Goal: Book appointment/travel/reservation

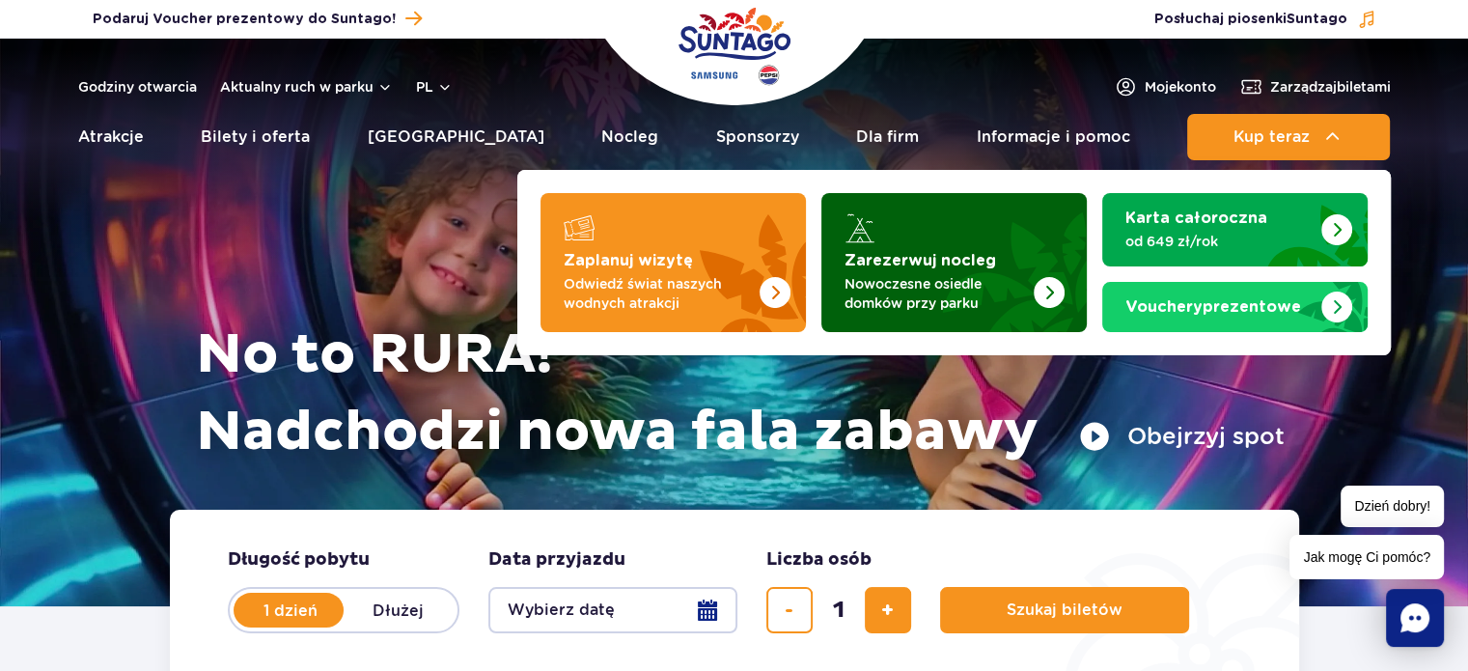
click at [1035, 248] on img "Zarezerwuj nocleg" at bounding box center [1002, 256] width 170 height 151
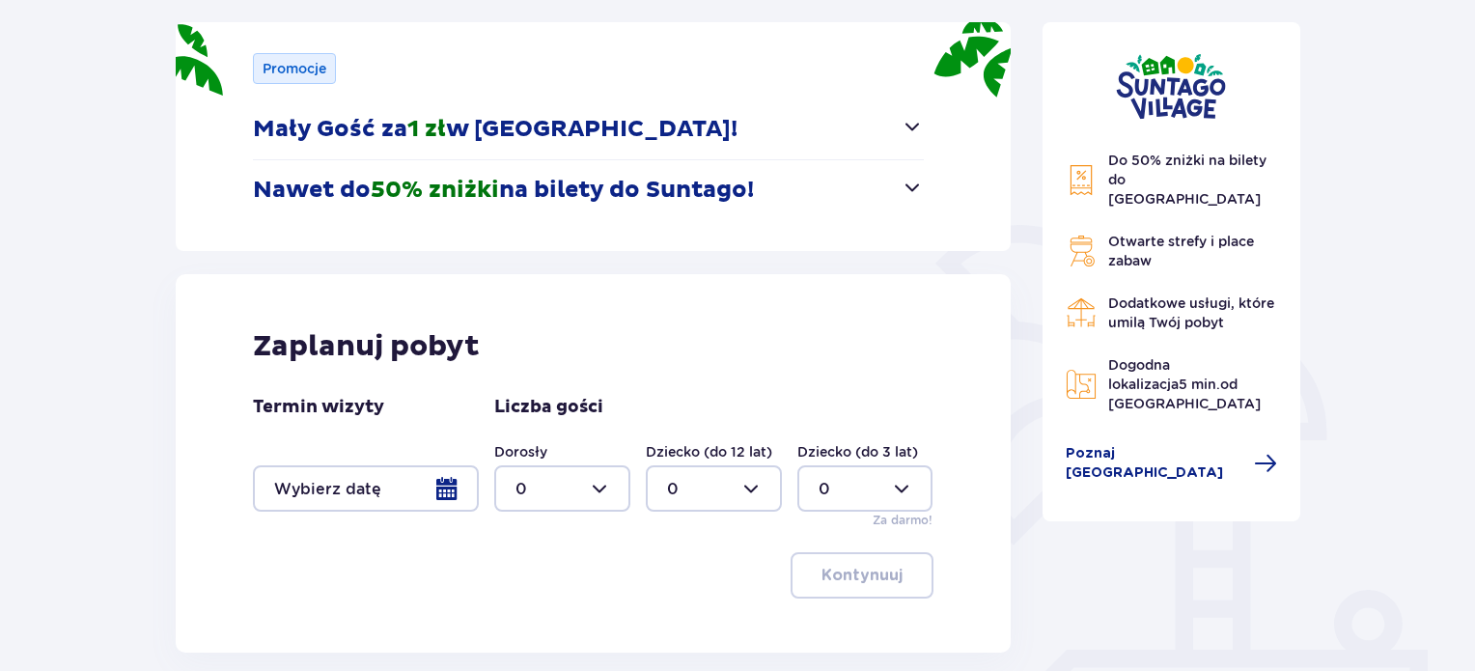
scroll to position [386, 0]
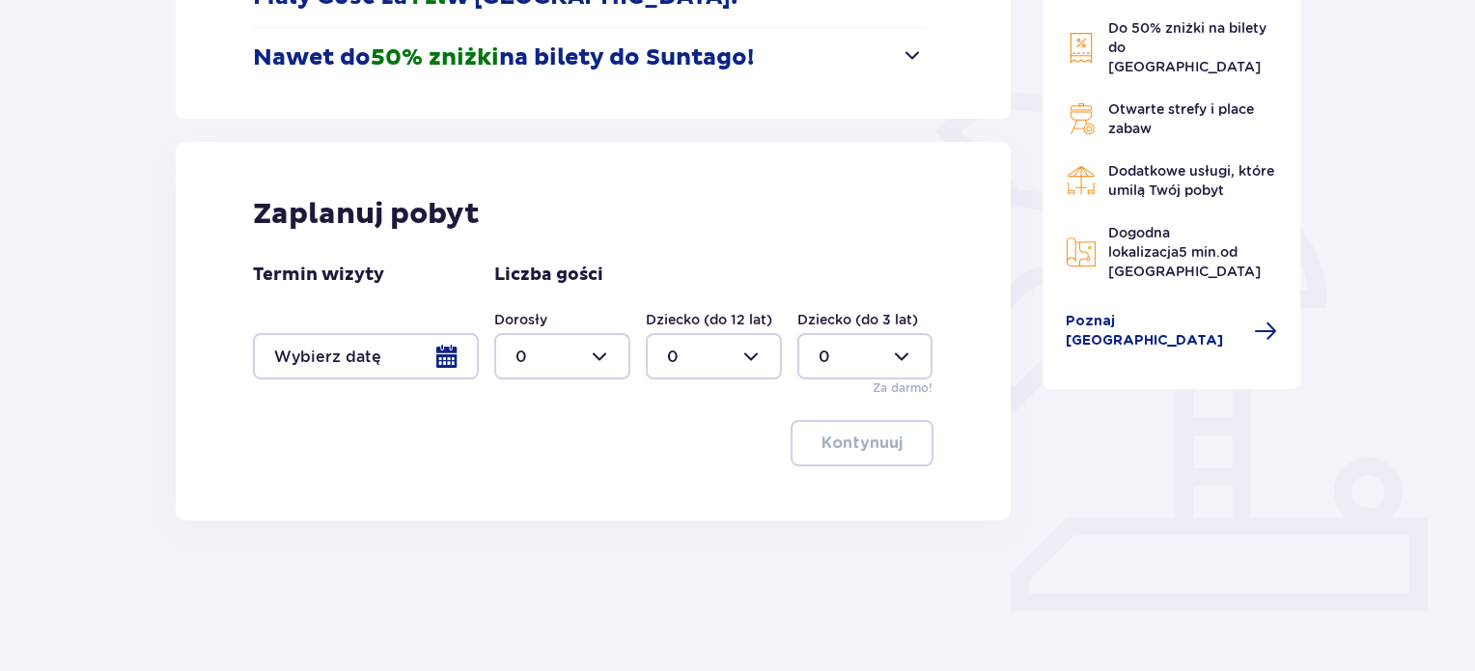
click at [448, 358] on div at bounding box center [366, 356] width 226 height 46
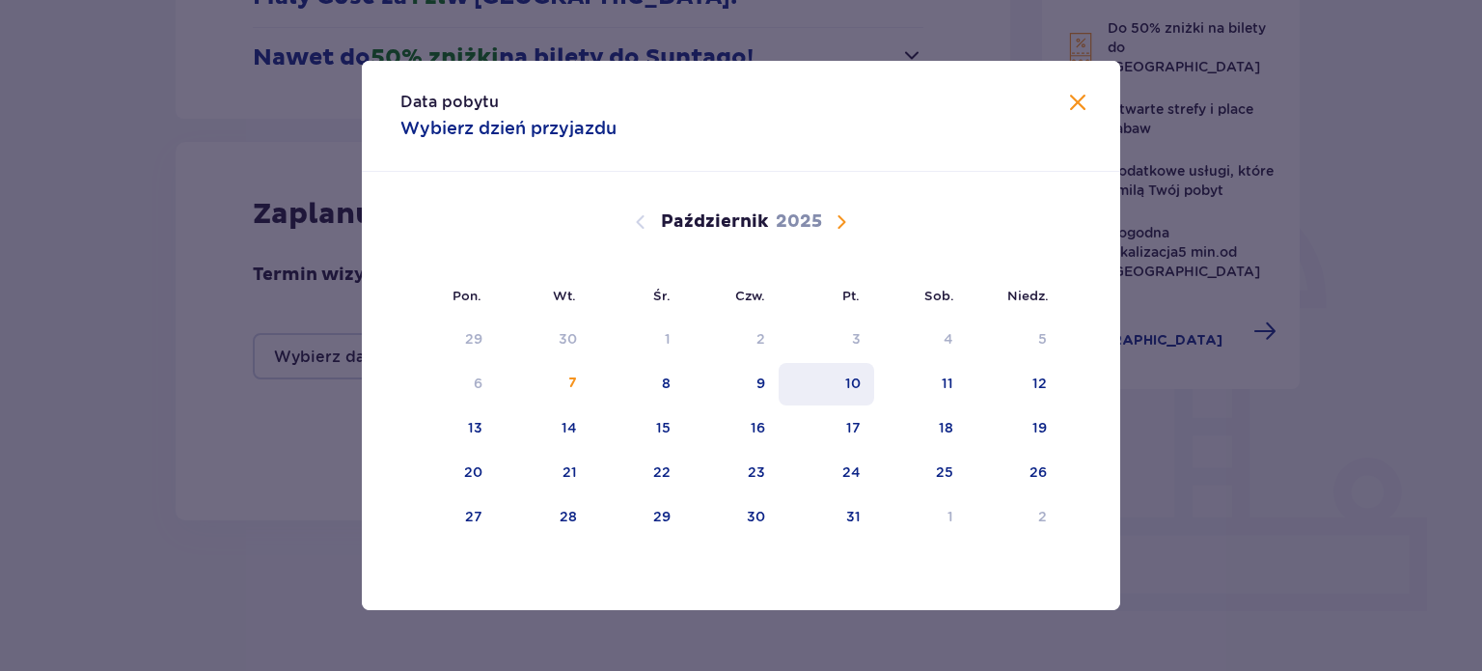
click at [853, 377] on div "10" at bounding box center [852, 383] width 15 height 19
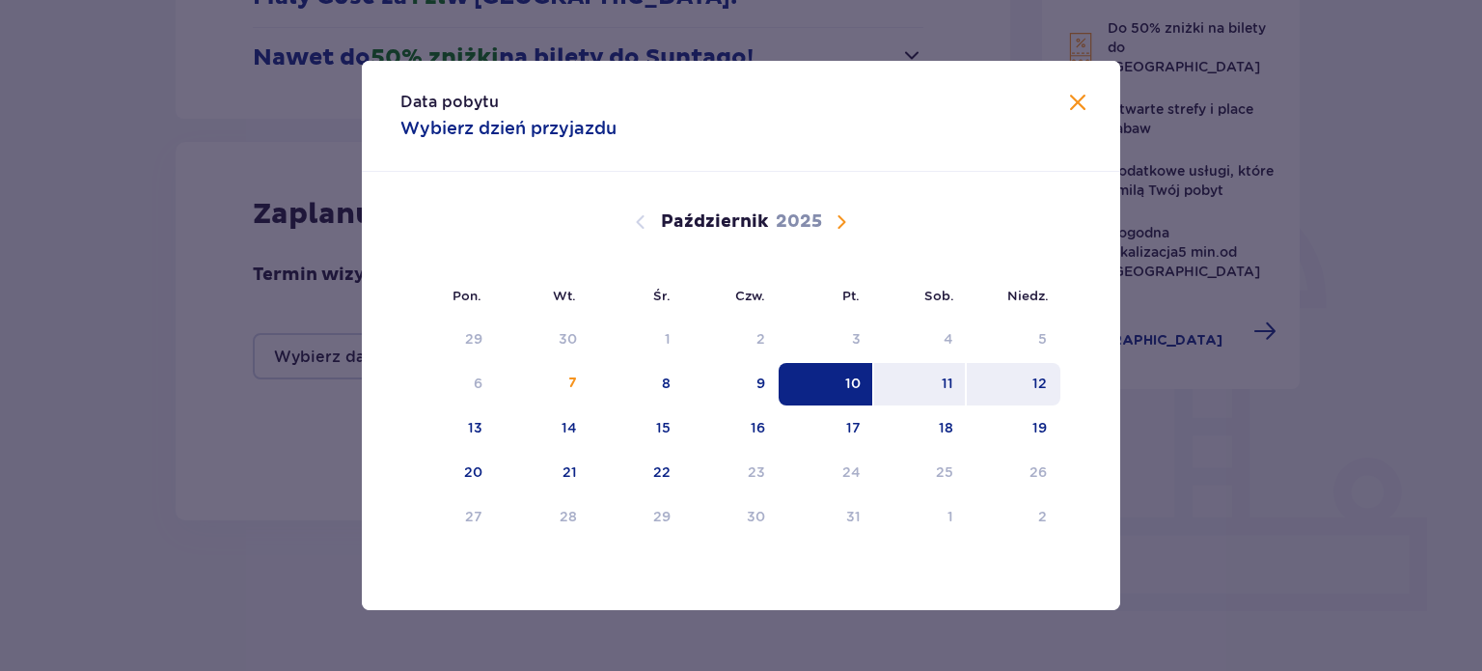
click at [1014, 372] on div "12" at bounding box center [1014, 384] width 94 height 42
type input "10.10.25 - 12.10.25"
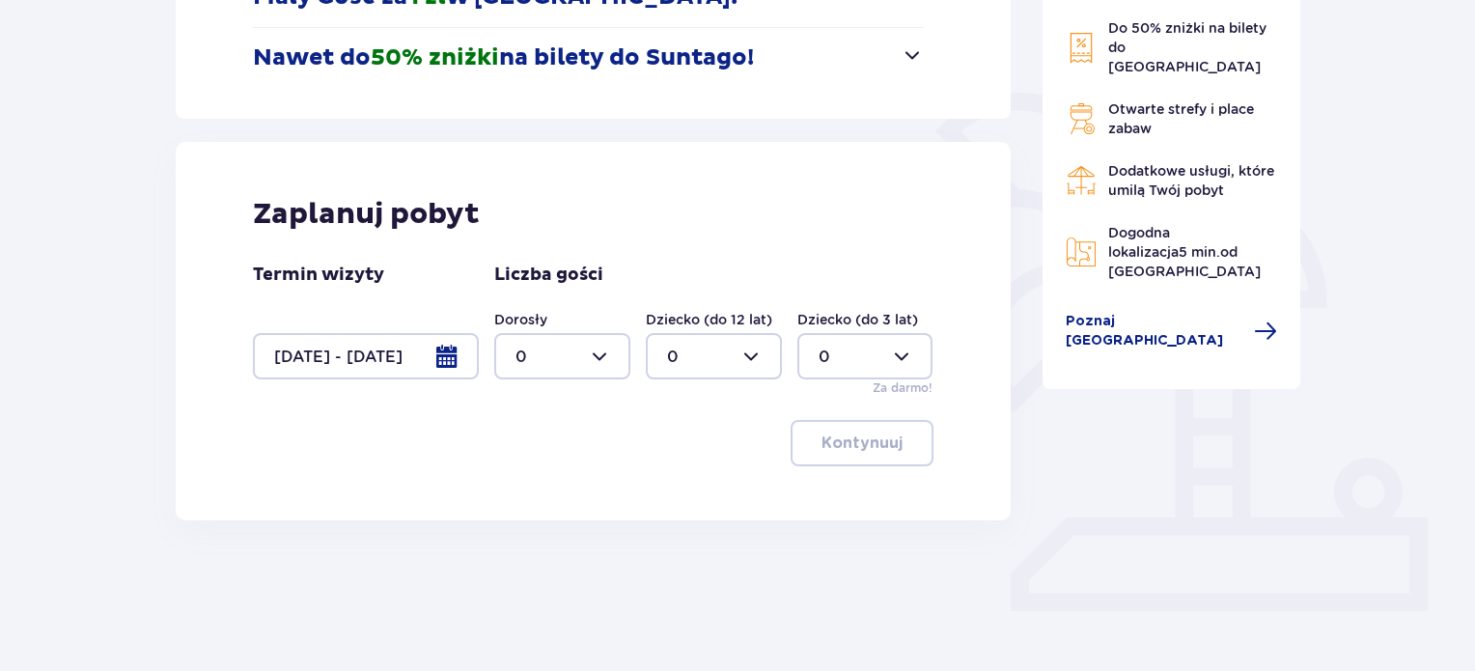
click at [561, 349] on div at bounding box center [562, 356] width 136 height 46
click at [546, 484] on span "2" at bounding box center [562, 496] width 132 height 41
type input "2"
click at [944, 461] on div "Zaplanuj pobyt Termin wizyty 10.10.25 - 12.10.25 Liczba gości Dorosły 2 Dziecko…" at bounding box center [593, 331] width 835 height 378
click at [891, 443] on button "Kontynuuj" at bounding box center [861, 443] width 143 height 46
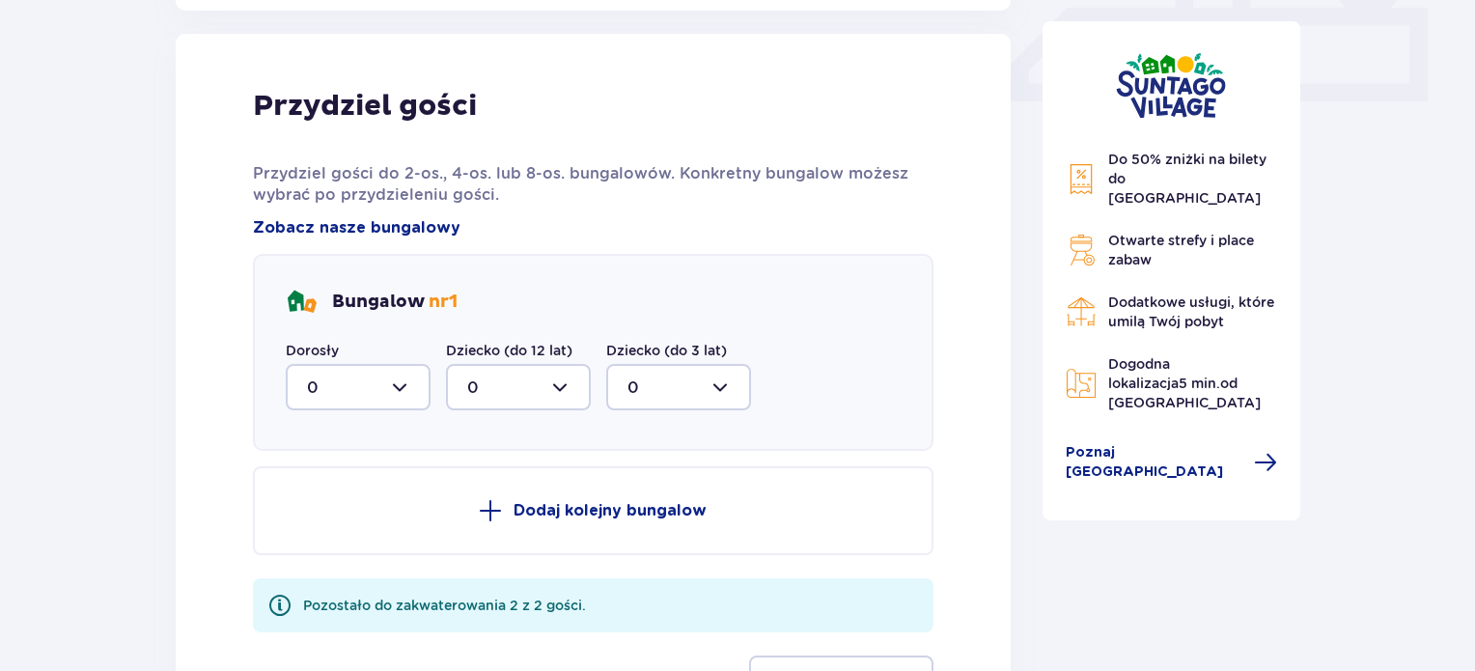
scroll to position [905, 0]
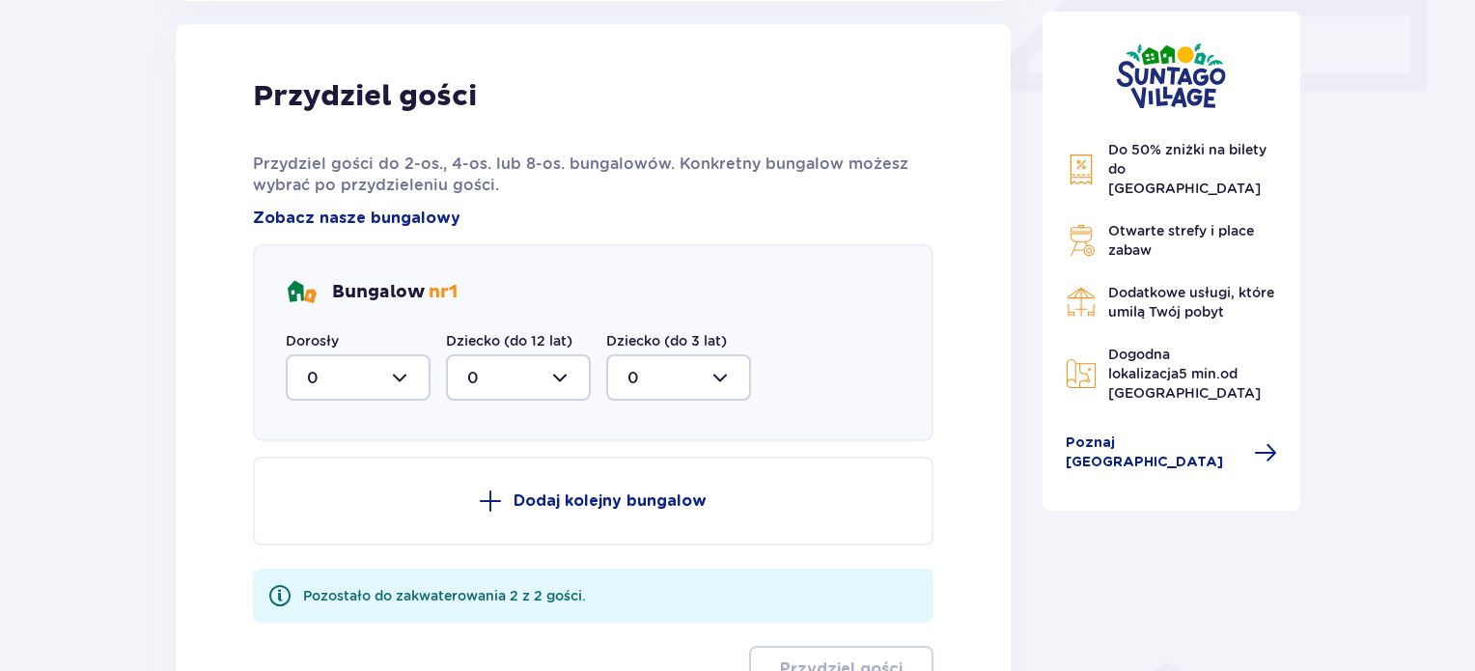
drag, startPoint x: 353, startPoint y: 377, endPoint x: 353, endPoint y: 397, distance: 19.3
click at [353, 376] on div at bounding box center [358, 377] width 145 height 46
click at [309, 504] on span "2" at bounding box center [358, 517] width 141 height 41
type input "2"
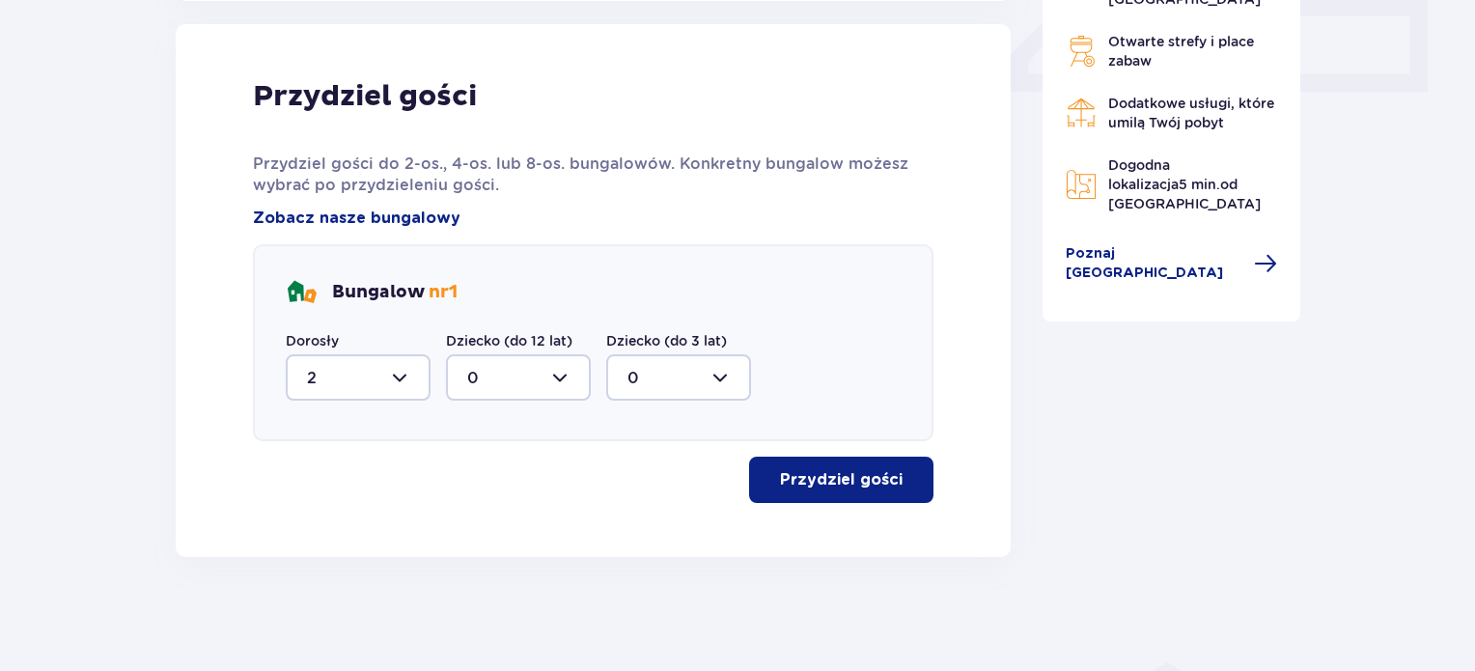
click at [849, 485] on p "Przydziel gości" at bounding box center [841, 479] width 123 height 21
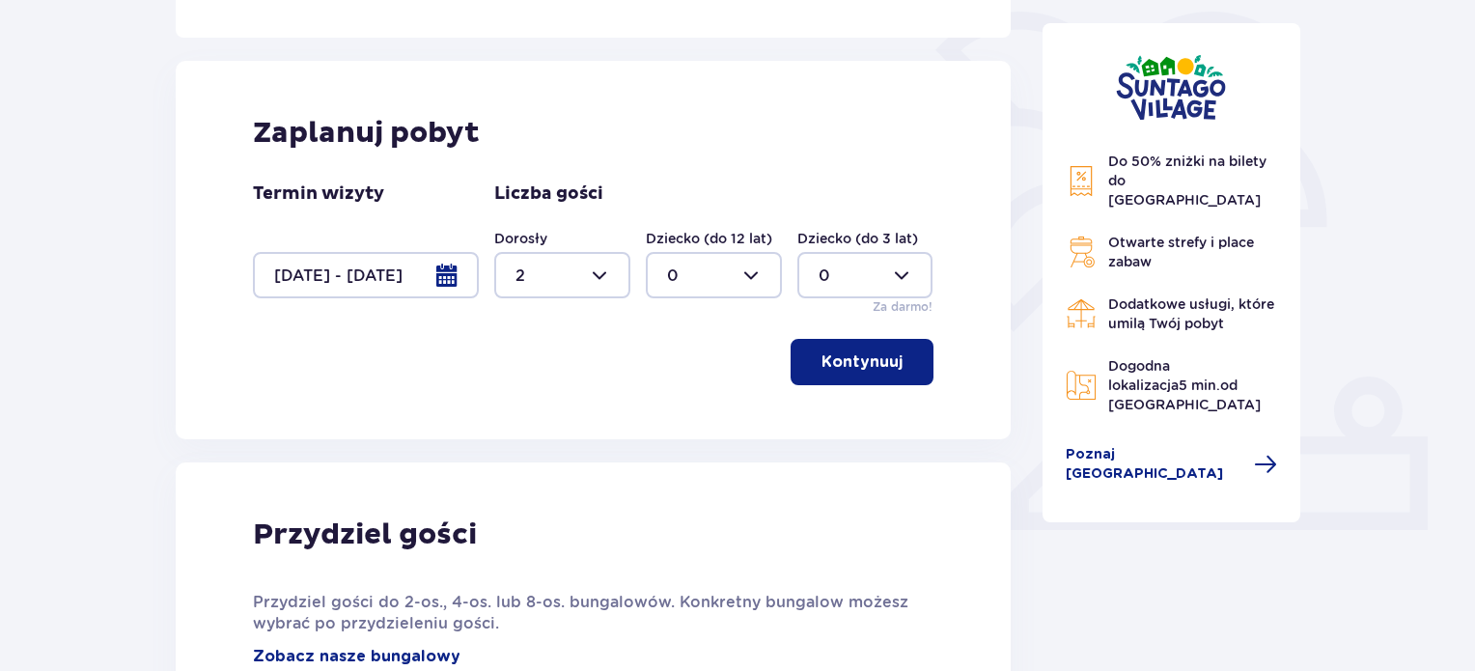
scroll to position [579, 0]
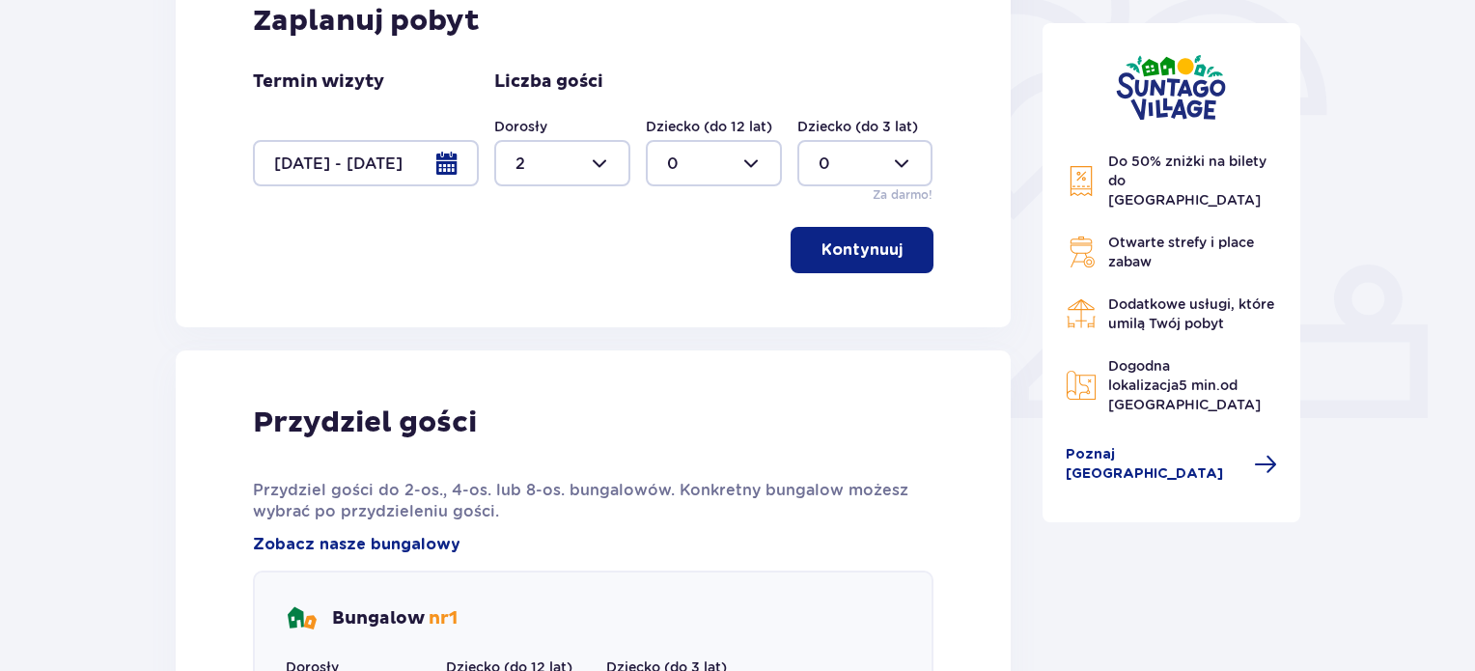
click at [821, 242] on p "Kontynuuj" at bounding box center [861, 249] width 81 height 21
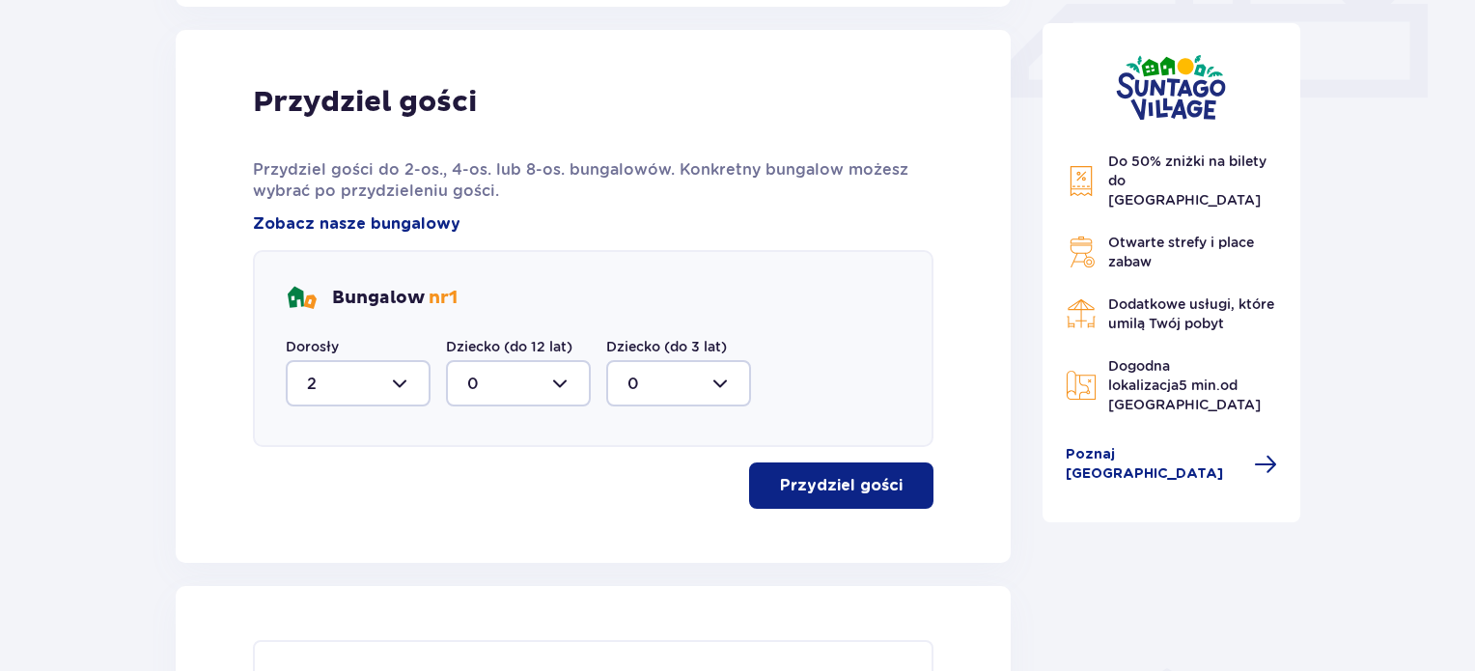
scroll to position [905, 0]
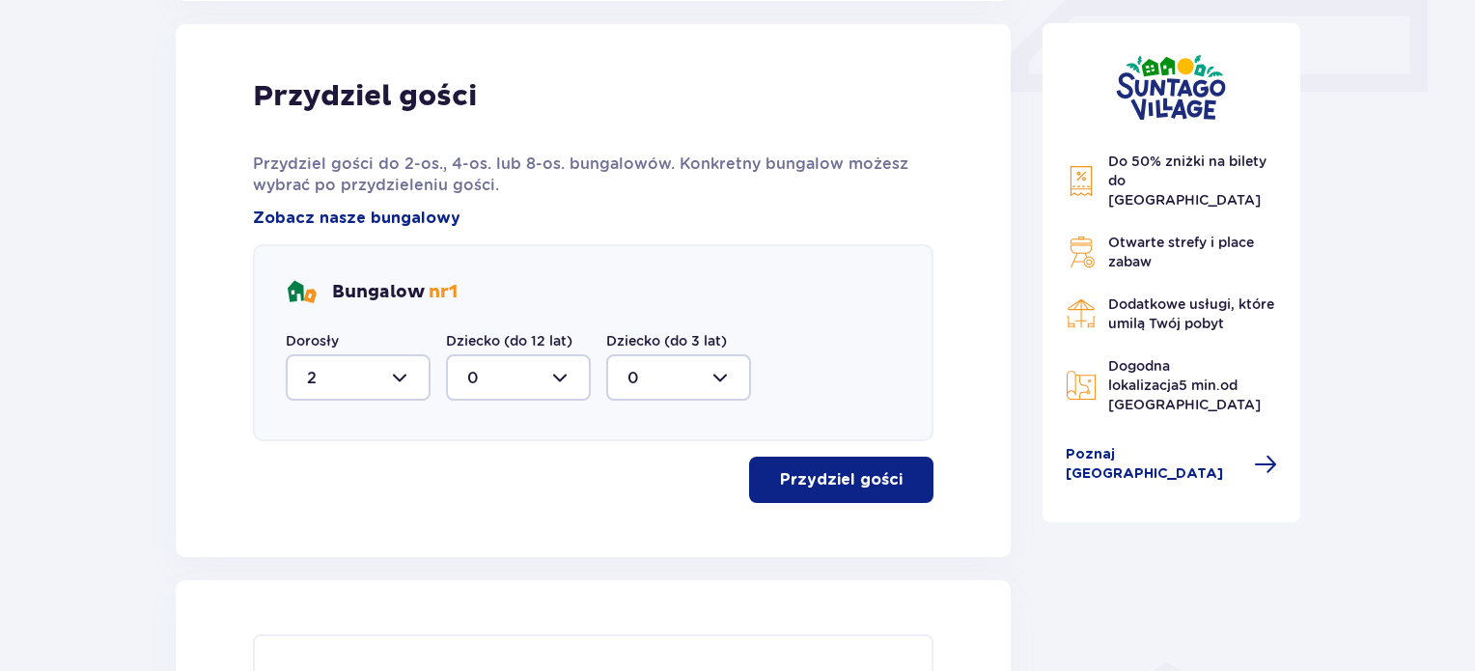
click at [848, 482] on p "Przydziel gości" at bounding box center [841, 479] width 123 height 21
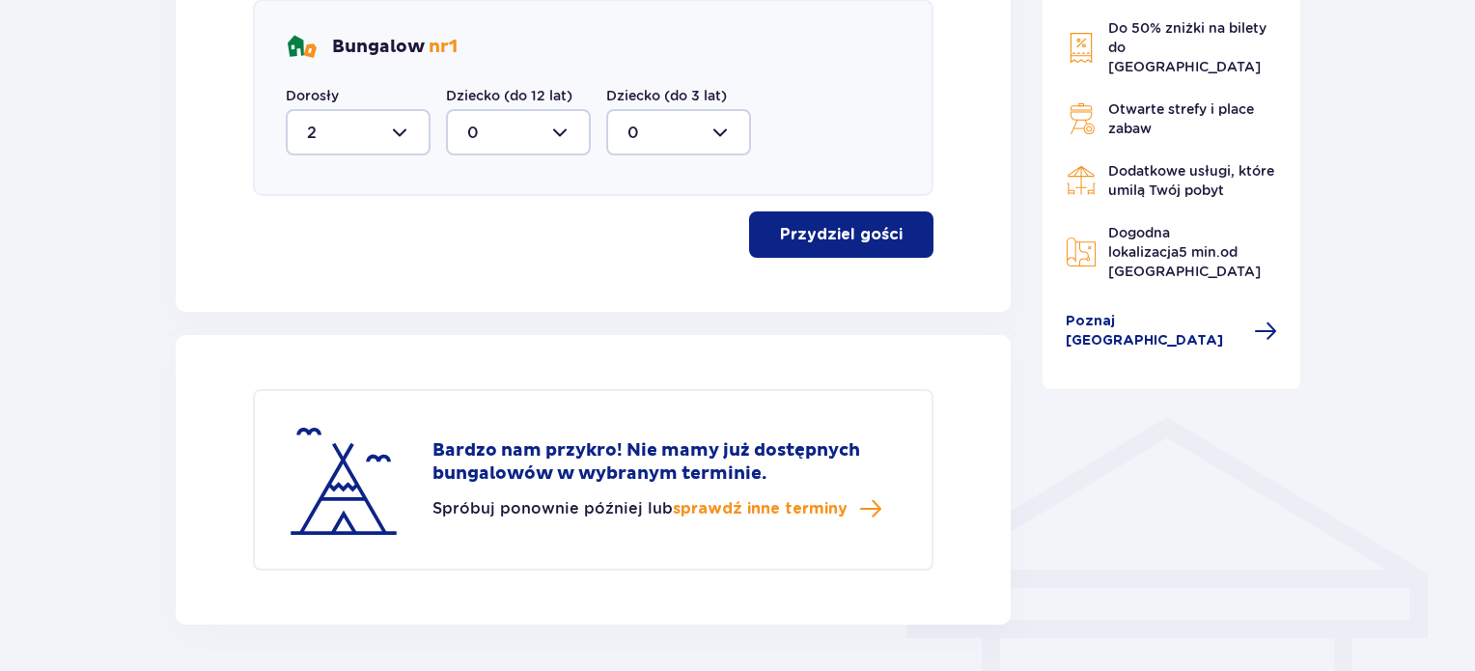
scroll to position [831, 0]
